Goal: Check status: Check status

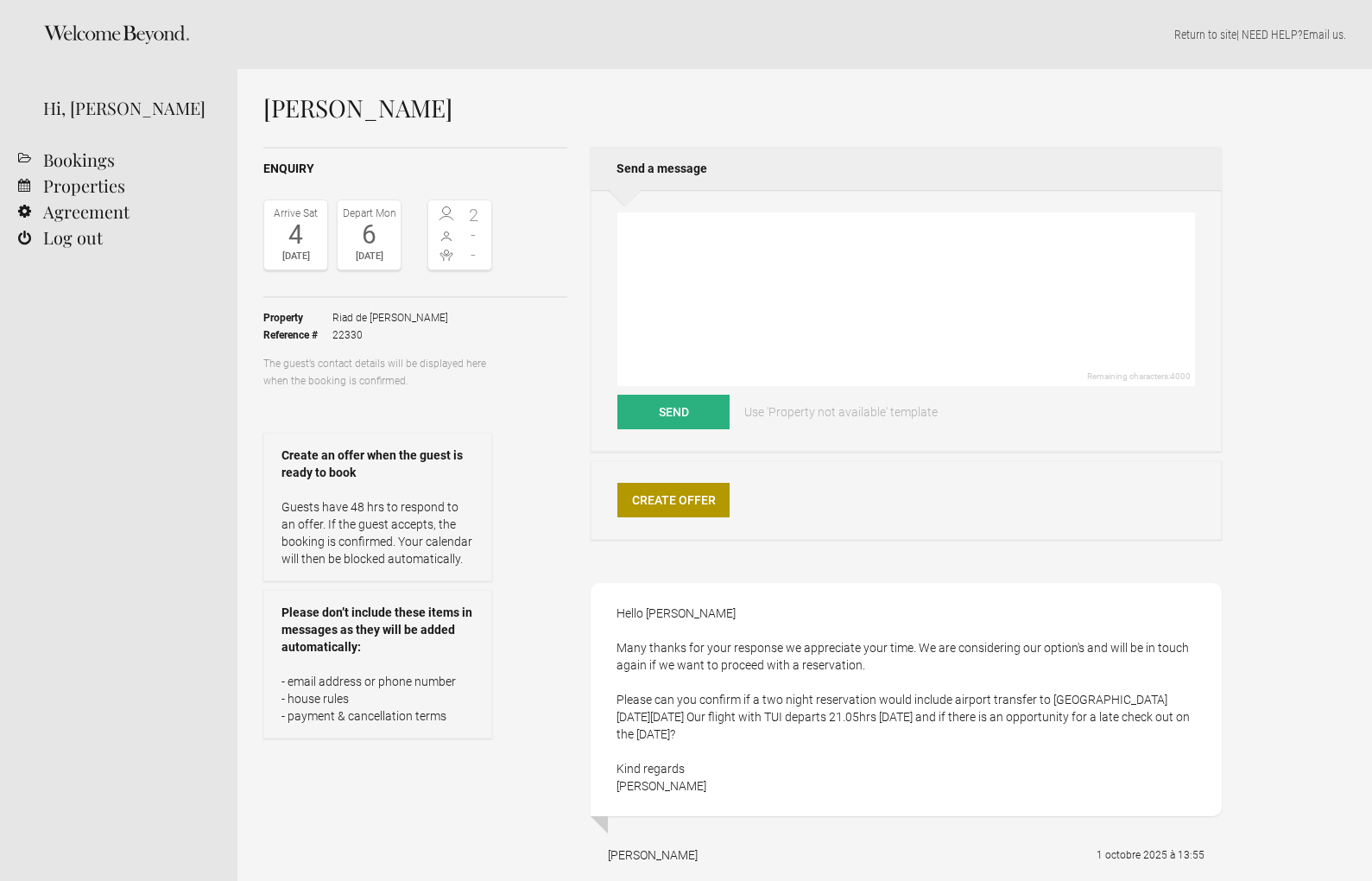
click at [950, 409] on div "Send Use 'Property not available' template" at bounding box center [906, 411] width 578 height 35
